Goal: Navigation & Orientation: Find specific page/section

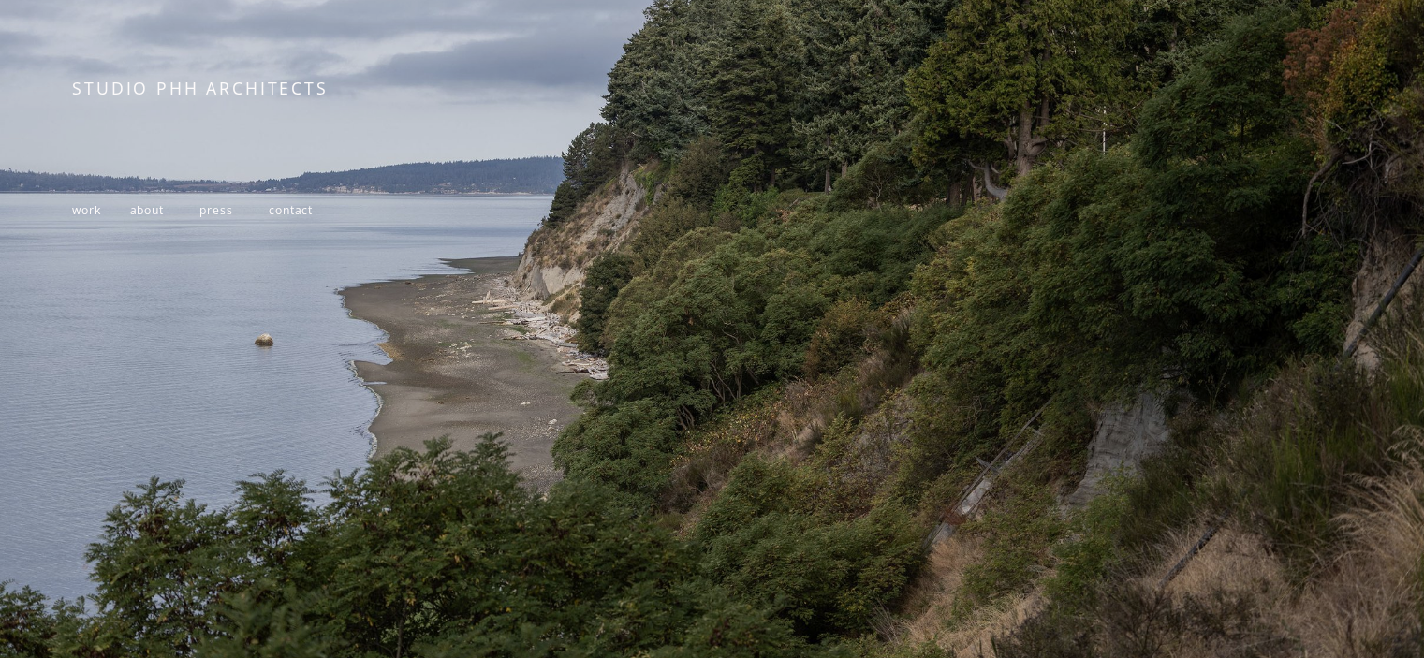
scroll to position [341, 0]
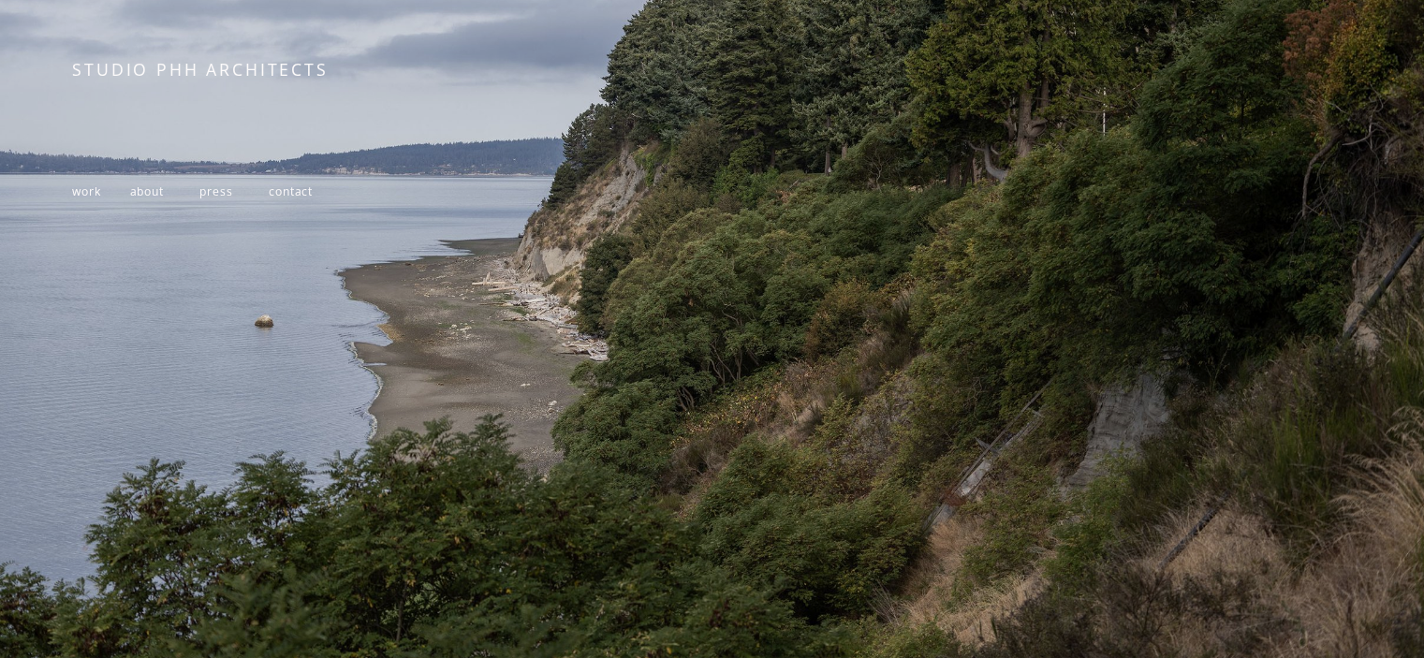
click at [290, 185] on span "contact" at bounding box center [291, 192] width 44 height 16
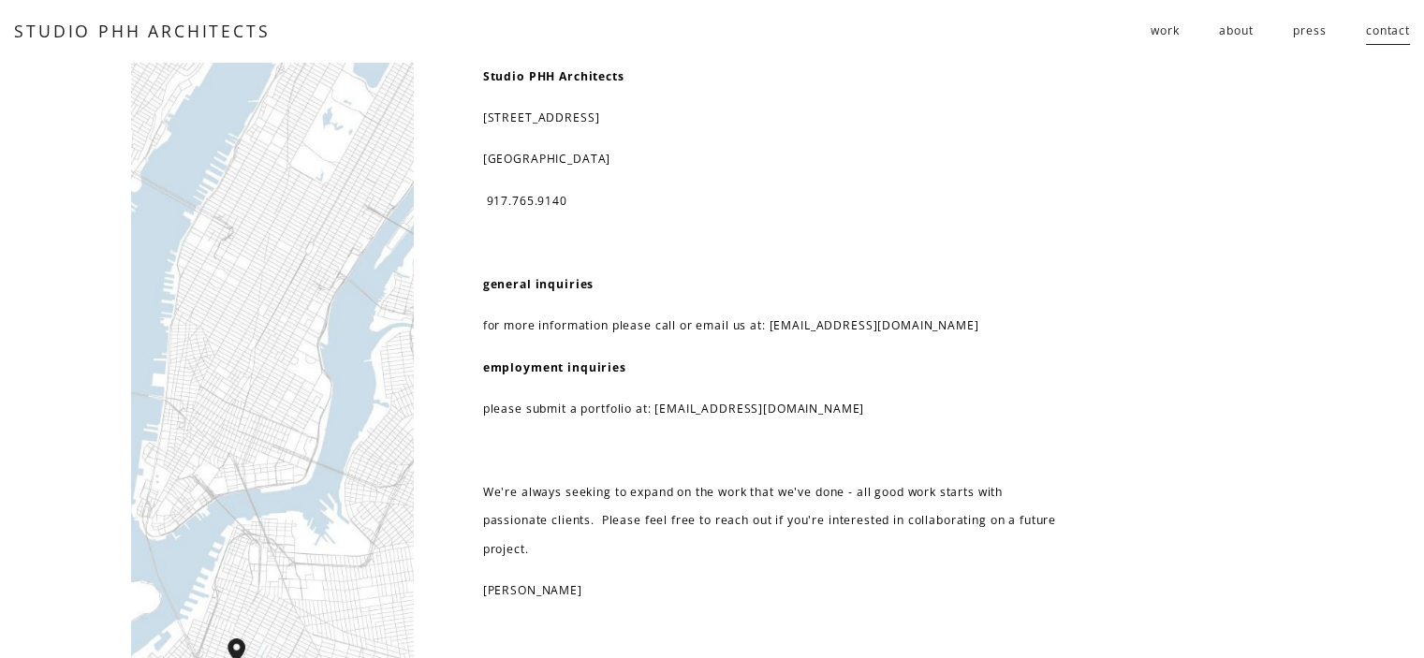
click at [1215, 29] on nav "work residential public follies about press contact" at bounding box center [1280, 31] width 259 height 31
drag, startPoint x: 1225, startPoint y: 29, endPoint x: 1093, endPoint y: 70, distance: 138.3
click at [1225, 30] on link "about" at bounding box center [1236, 31] width 34 height 31
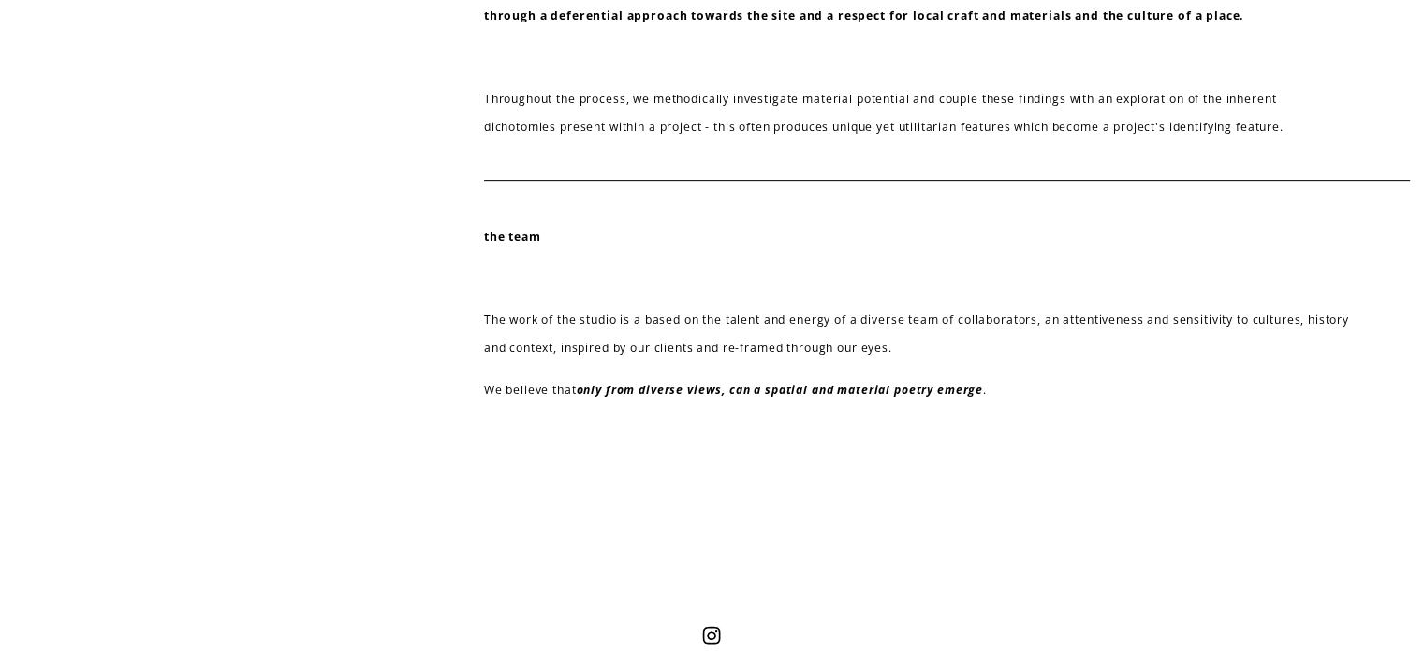
scroll to position [842, 0]
